Goal: Task Accomplishment & Management: Manage account settings

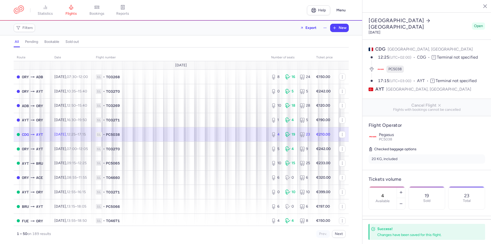
select select "hours"
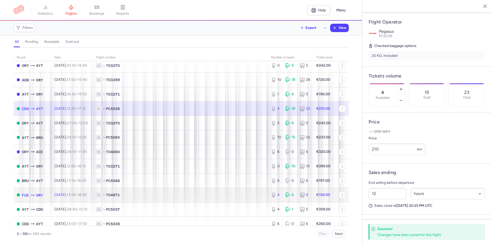
click at [203, 195] on span "1L • TO4671" at bounding box center [180, 194] width 169 height 5
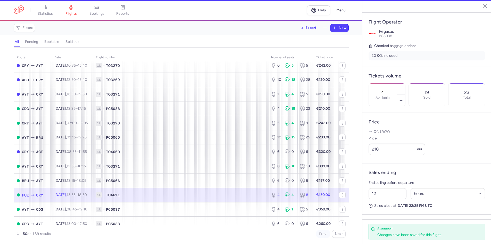
type input "14"
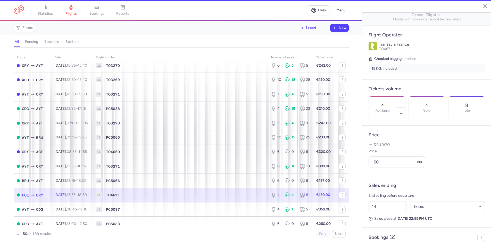
scroll to position [110, 0]
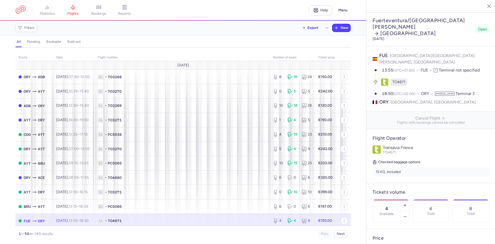
select select "hours"
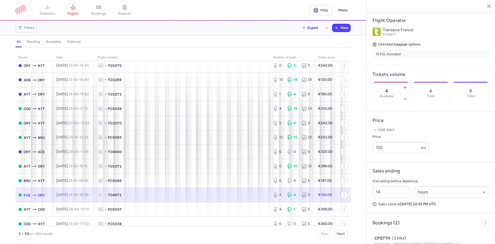
scroll to position [129, 0]
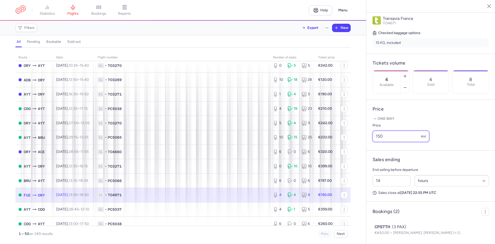
click at [398, 138] on input "150" at bounding box center [401, 136] width 57 height 11
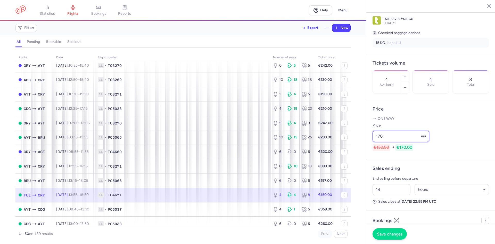
type input "170"
click at [397, 234] on span "Save changes" at bounding box center [390, 233] width 26 height 5
